Goal: Information Seeking & Learning: Learn about a topic

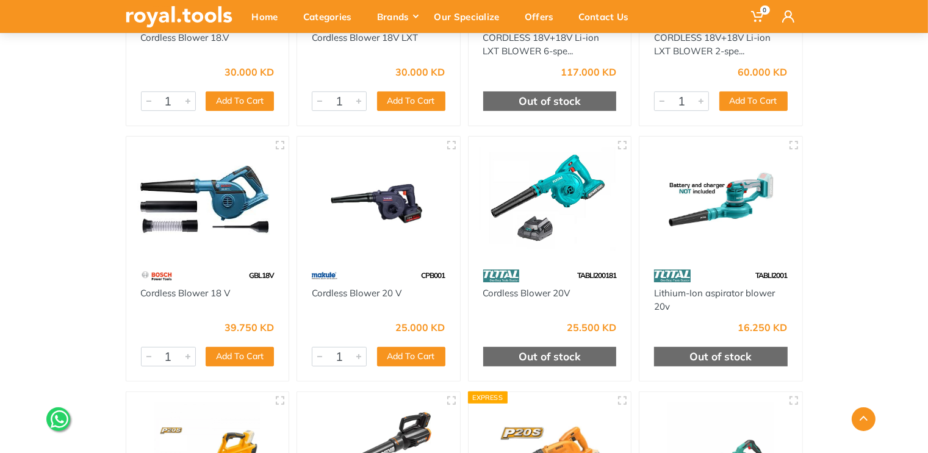
scroll to position [610, 0]
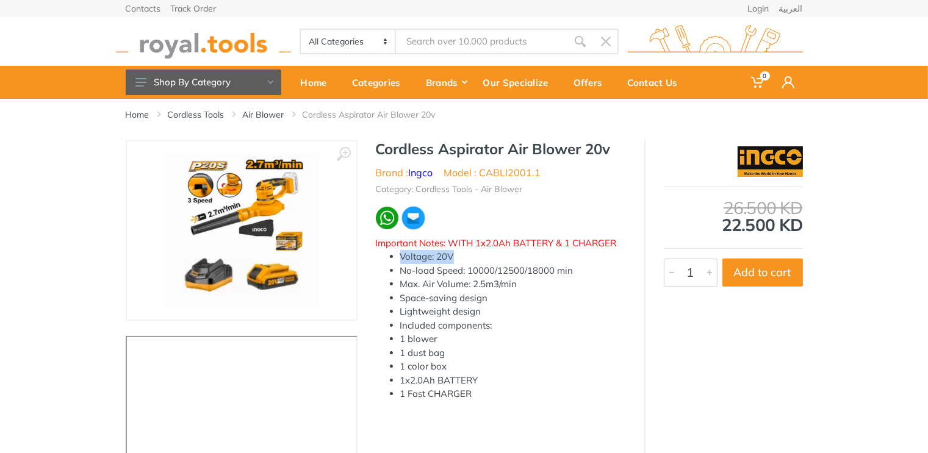
drag, startPoint x: 402, startPoint y: 255, endPoint x: 468, endPoint y: 261, distance: 66.2
click at [468, 261] on li "Voltage: 20V" at bounding box center [513, 257] width 226 height 14
drag, startPoint x: 396, startPoint y: 271, endPoint x: 620, endPoint y: 272, distance: 224.0
click at [620, 272] on ul "Voltage: 20V No-load Speed: 10000/12500/18000 min Max. Air Volume: 2.5m3/min Sp…" at bounding box center [501, 325] width 250 height 151
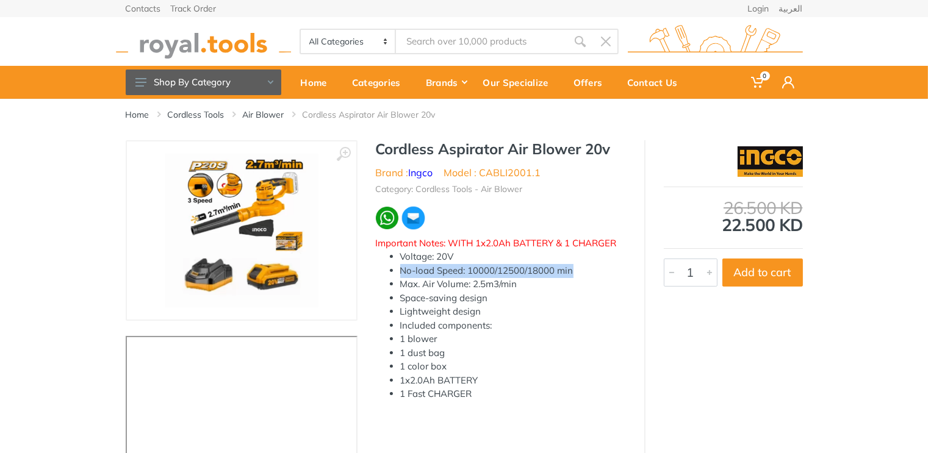
click at [620, 272] on li "No-load Speed: 10000/12500/18000 min" at bounding box center [513, 271] width 226 height 14
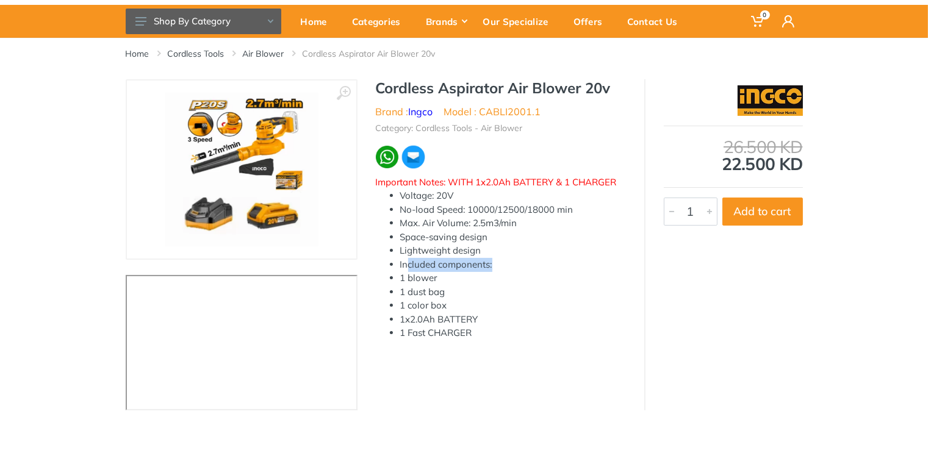
drag, startPoint x: 406, startPoint y: 269, endPoint x: 514, endPoint y: 268, distance: 107.4
click at [514, 268] on li "Included components:" at bounding box center [513, 265] width 226 height 14
drag, startPoint x: 478, startPoint y: 322, endPoint x: 413, endPoint y: 320, distance: 64.7
click at [413, 320] on li "1x2.0Ah BATTERY" at bounding box center [513, 320] width 226 height 14
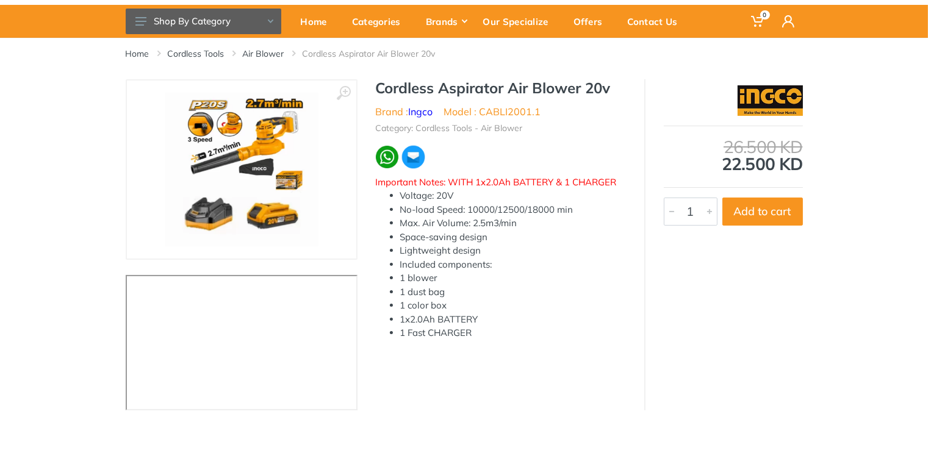
click at [413, 320] on li "1x2.0Ah BATTERY" at bounding box center [513, 320] width 226 height 14
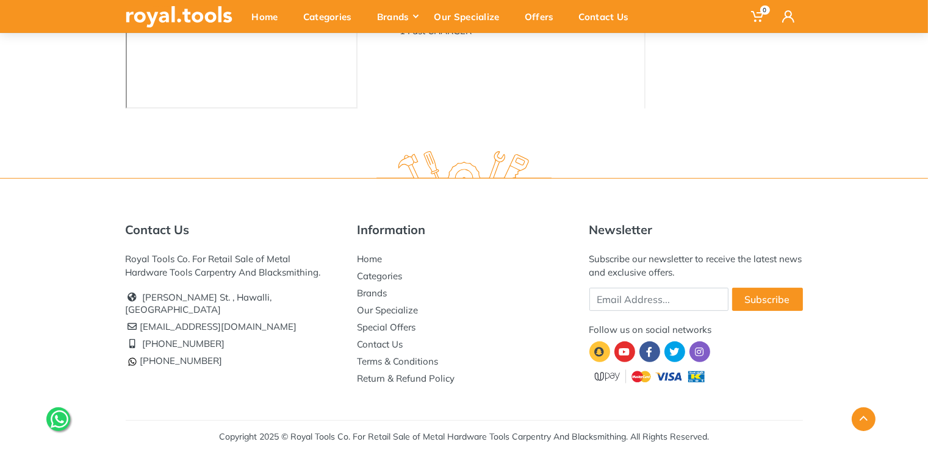
scroll to position [0, 0]
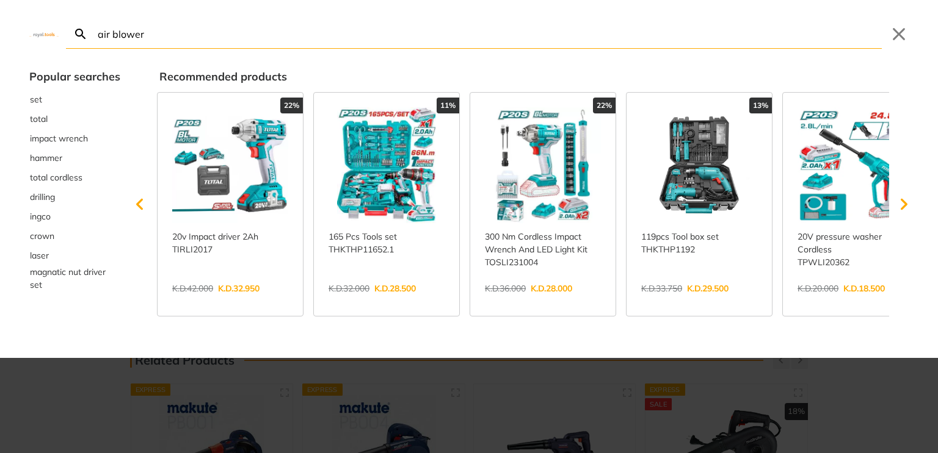
type input "air blower"
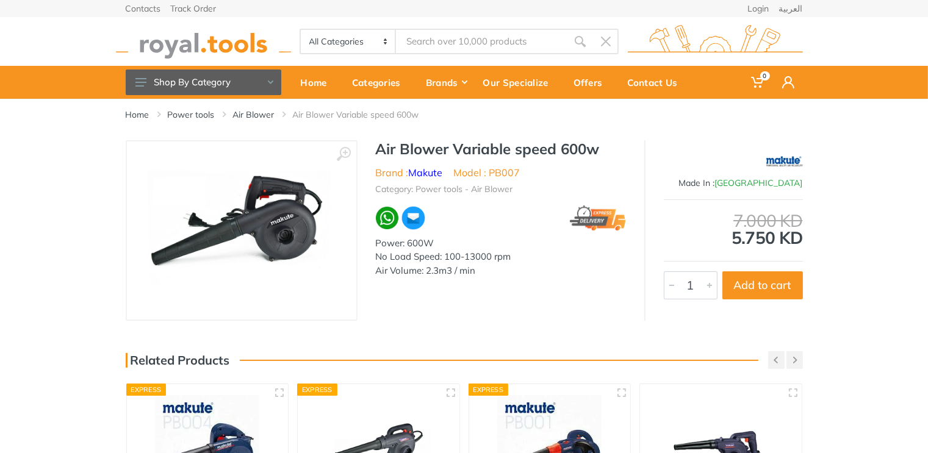
drag, startPoint x: 743, startPoint y: 229, endPoint x: 798, endPoint y: 240, distance: 55.9
click at [798, 240] on div "7.000 KD 5.750 KD" at bounding box center [733, 229] width 139 height 34
